Goal: Information Seeking & Learning: Learn about a topic

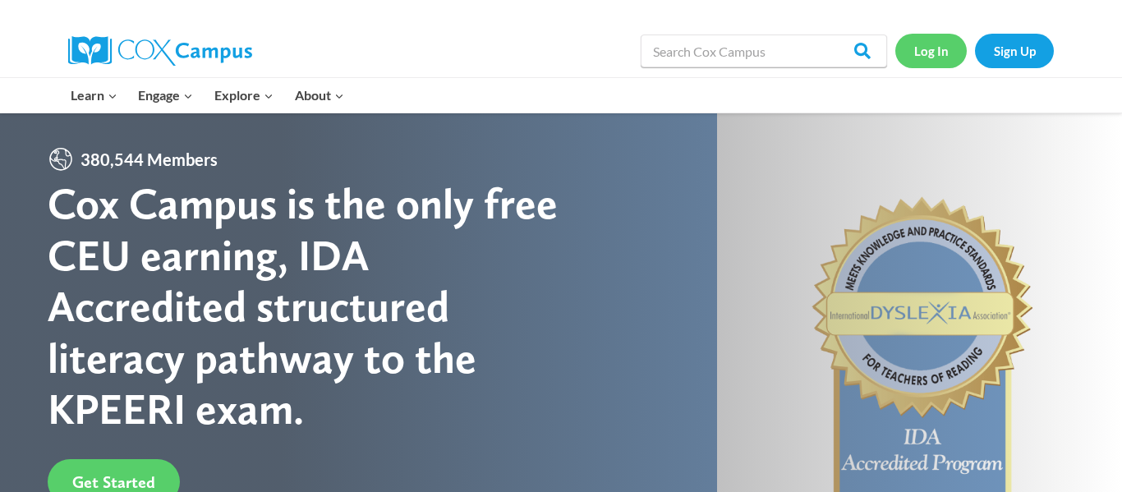
click at [907, 44] on link "Log In" at bounding box center [930, 51] width 71 height 34
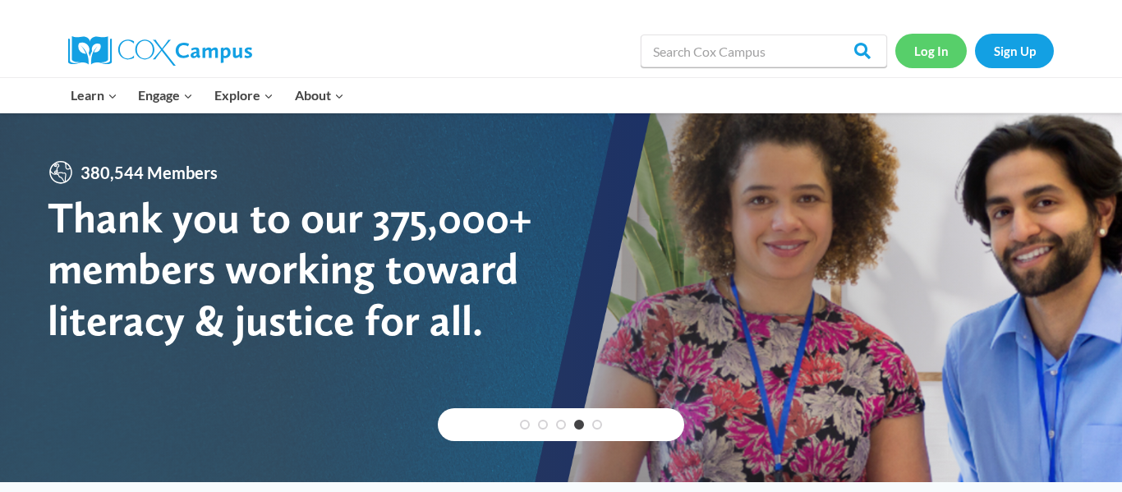
click at [945, 58] on link "Log In" at bounding box center [930, 51] width 71 height 34
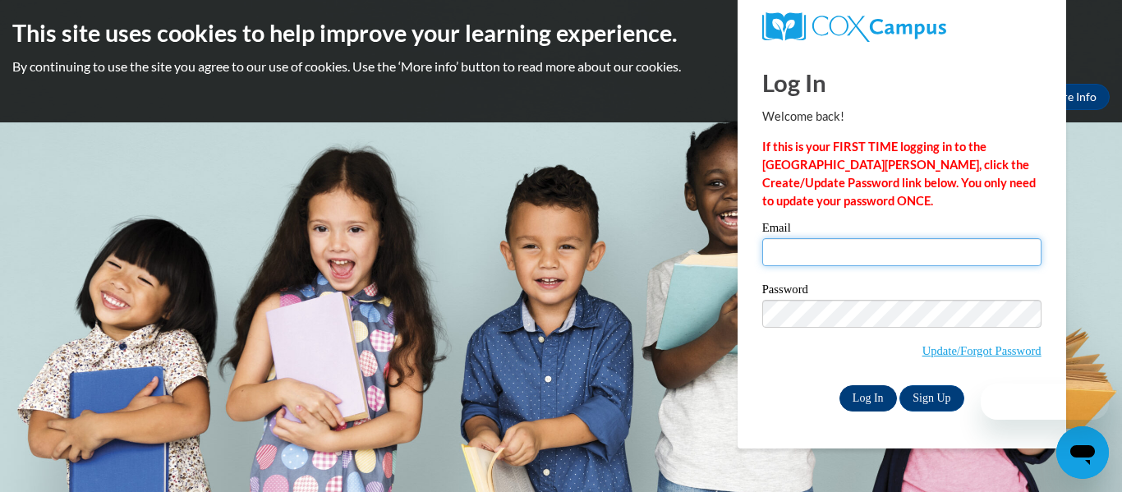
type input "jwalker4130112@gmail.com"
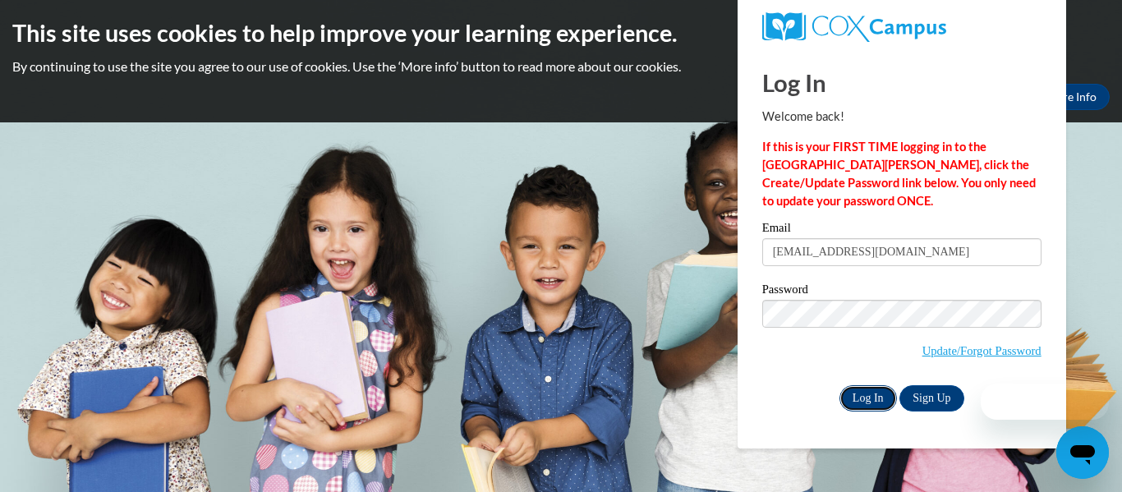
click at [884, 391] on input "Log In" at bounding box center [867, 398] width 57 height 26
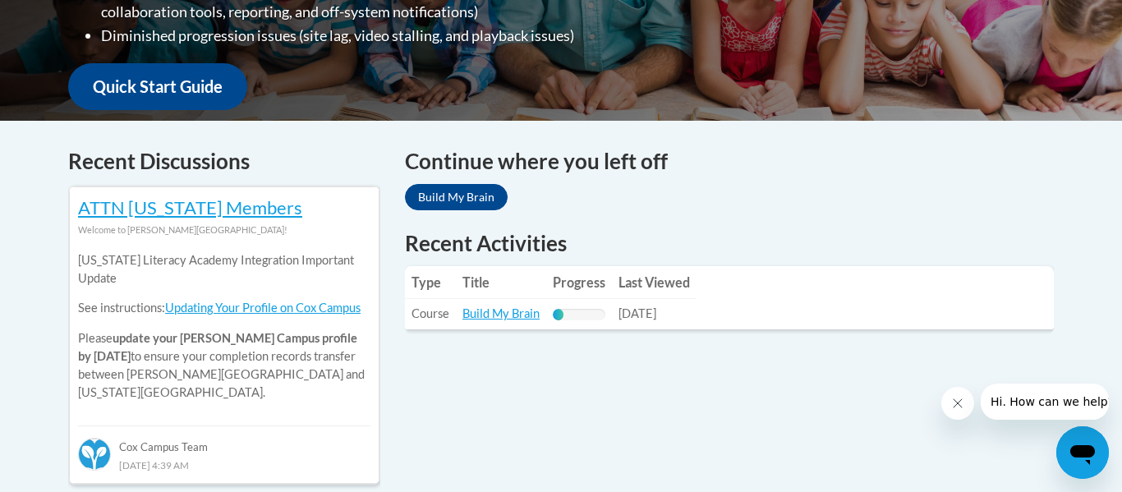
scroll to position [581, 0]
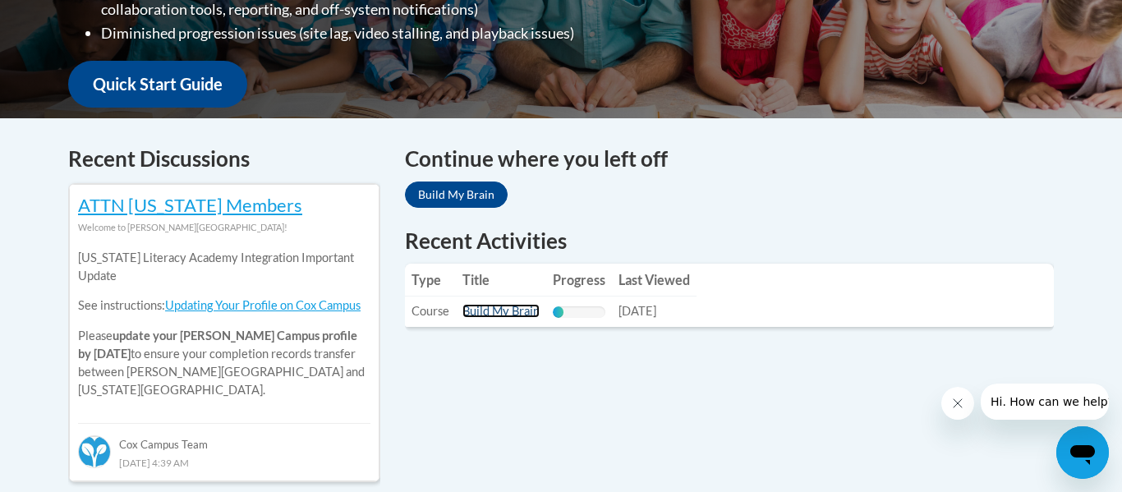
click at [493, 310] on link "Build My Brain" at bounding box center [500, 311] width 77 height 14
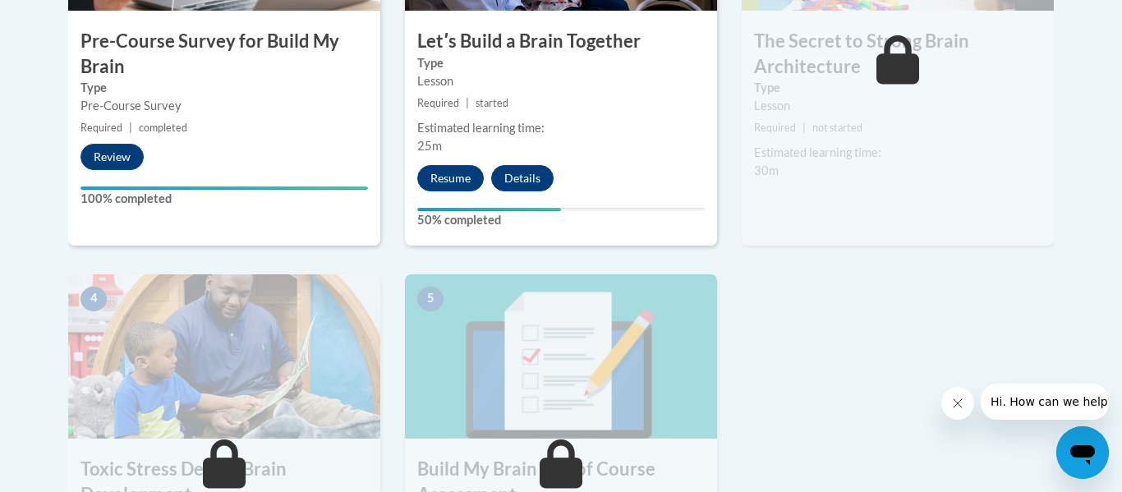
scroll to position [713, 0]
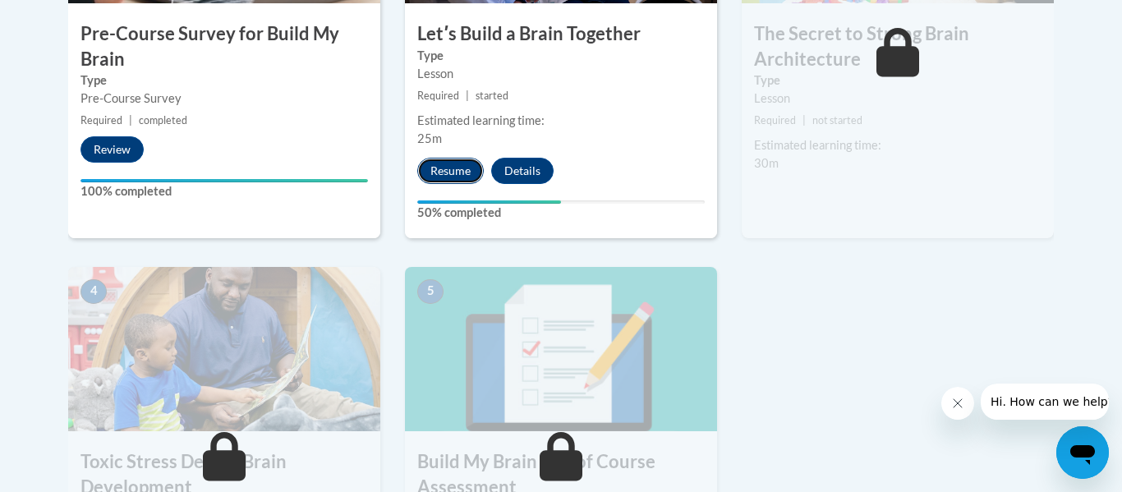
click at [443, 175] on button "Resume" at bounding box center [450, 171] width 67 height 26
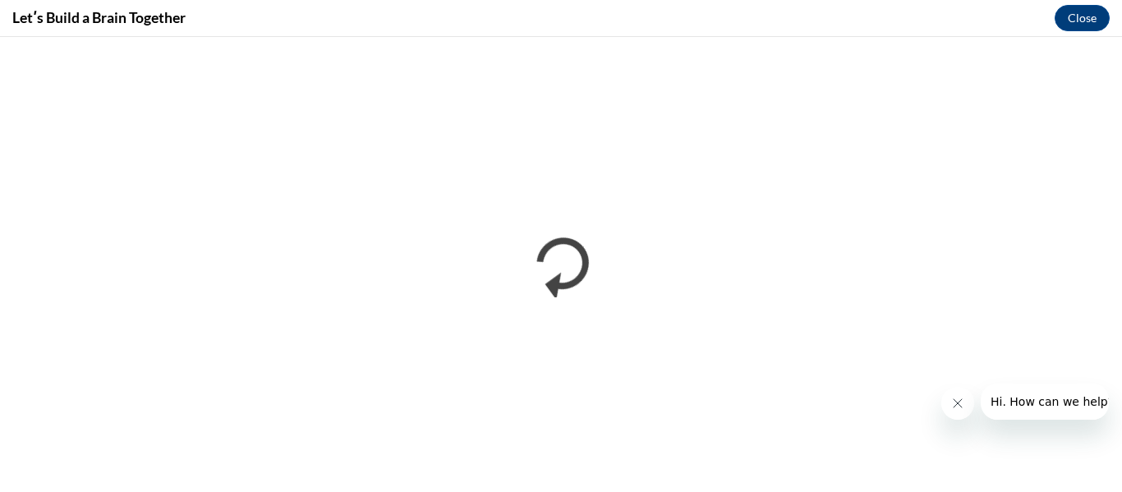
scroll to position [0, 0]
click at [955, 402] on icon "Close message from company" at bounding box center [958, 403] width 8 height 8
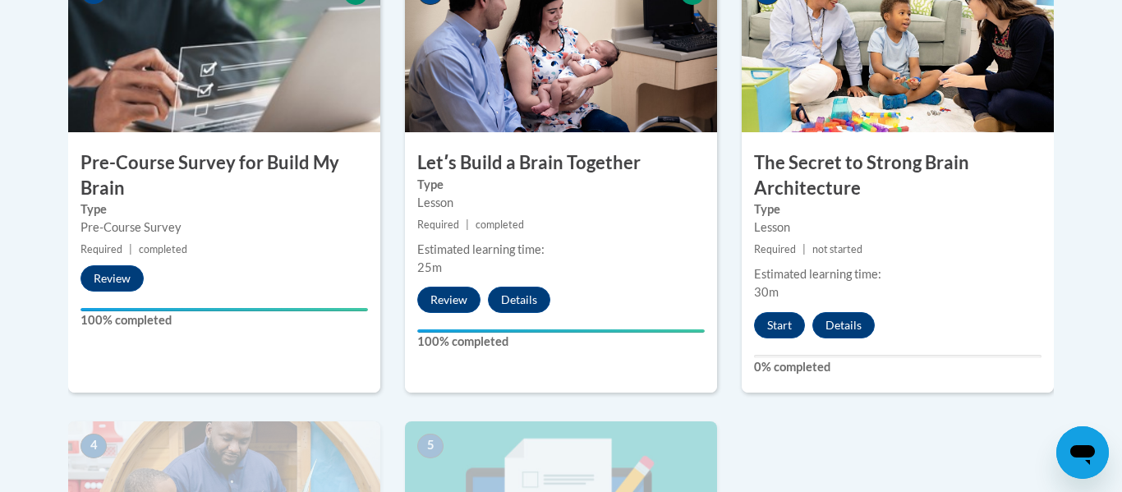
scroll to position [587, 0]
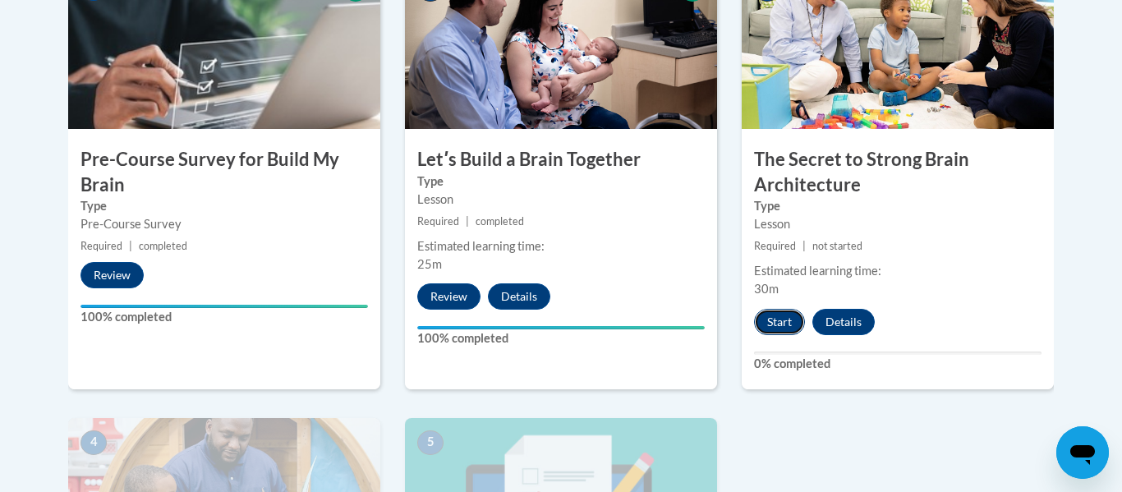
click at [775, 324] on button "Start" at bounding box center [779, 322] width 51 height 26
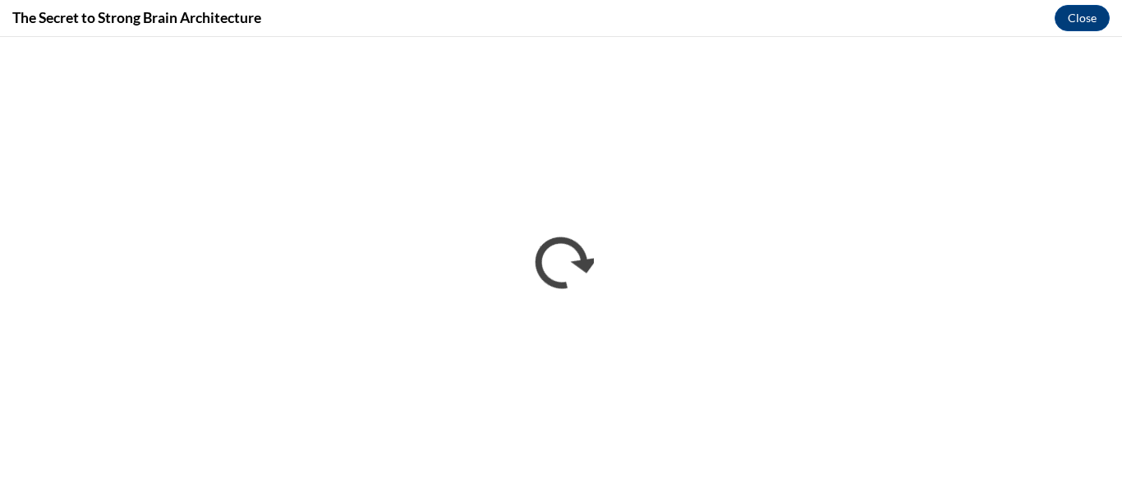
scroll to position [0, 0]
